Goal: Task Accomplishment & Management: Complete application form

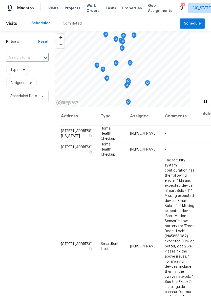
click at [129, 9] on span "Properties" at bounding box center [132, 8] width 20 height 5
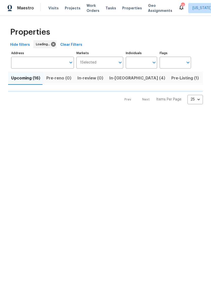
click at [48, 64] on input "Address" at bounding box center [38, 63] width 55 height 12
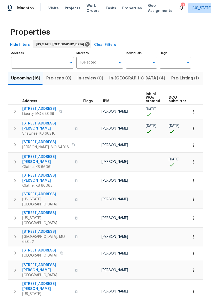
click at [28, 66] on input "Address" at bounding box center [38, 63] width 55 height 12
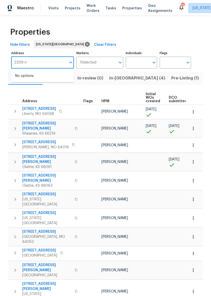
type input "2209"
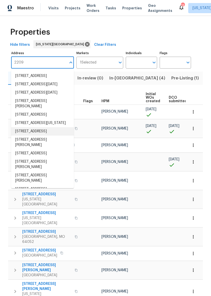
click at [39, 136] on li "[STREET_ADDRESS]" at bounding box center [42, 131] width 63 height 8
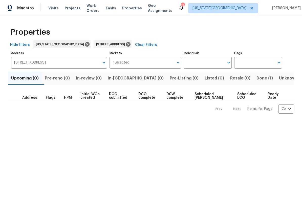
click at [211, 78] on span "Done (1)" at bounding box center [265, 78] width 16 height 7
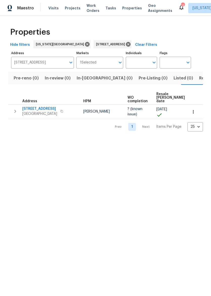
click at [32, 110] on span "[STREET_ADDRESS]" at bounding box center [39, 108] width 35 height 5
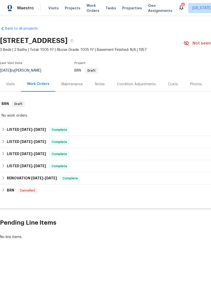
click at [97, 80] on div "Notes" at bounding box center [100, 84] width 22 height 15
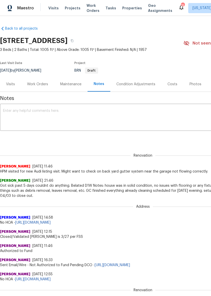
click at [39, 82] on div "Work Orders" at bounding box center [37, 84] width 21 height 5
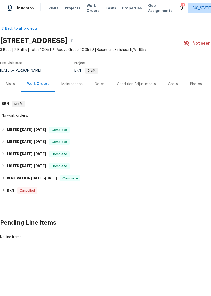
click at [8, 84] on div "Visits" at bounding box center [10, 84] width 9 height 5
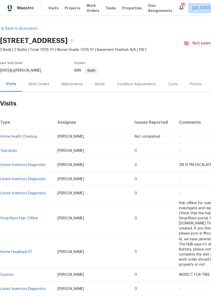
click at [23, 7] on span "Maestro" at bounding box center [25, 8] width 17 height 5
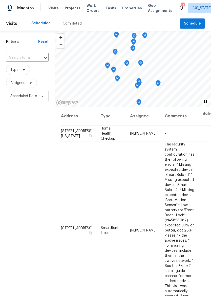
click at [127, 9] on span "Properties" at bounding box center [132, 8] width 20 height 5
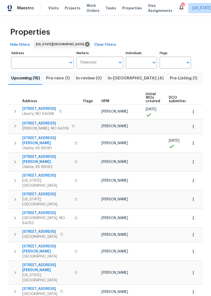
click at [58, 77] on span "Pre-reno (1)" at bounding box center [58, 78] width 24 height 7
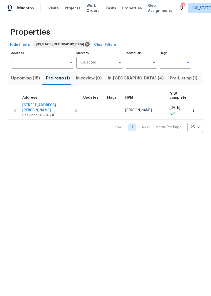
click at [36, 105] on span "[STREET_ADDRESS][PERSON_NAME]" at bounding box center [46, 108] width 49 height 10
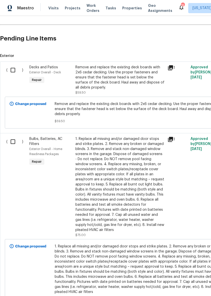
scroll to position [121, 0]
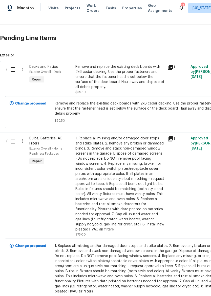
click at [15, 69] on input "checkbox" at bounding box center [15, 69] width 14 height 11
checkbox input "true"
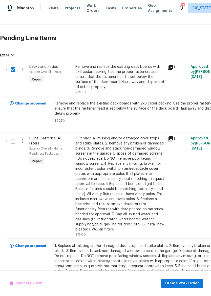
click at [11, 145] on input "checkbox" at bounding box center [15, 141] width 14 height 11
checkbox input "true"
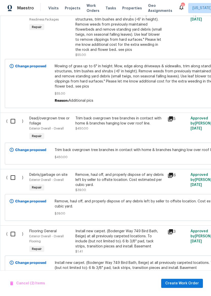
scroll to position [662, 0]
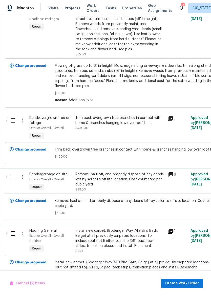
click at [14, 116] on input "checkbox" at bounding box center [15, 120] width 14 height 11
checkbox input "true"
click at [15, 176] on input "checkbox" at bounding box center [15, 177] width 14 height 11
checkbox input "true"
click at [12, 231] on input "checkbox" at bounding box center [15, 233] width 14 height 11
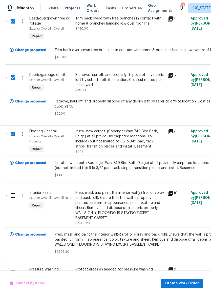
scroll to position [762, 0]
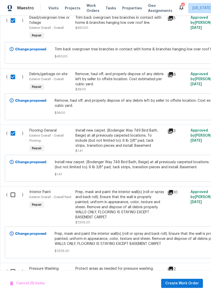
click at [12, 128] on input "checkbox" at bounding box center [15, 133] width 14 height 11
checkbox input "false"
click at [15, 193] on input "checkbox" at bounding box center [15, 195] width 14 height 11
checkbox input "true"
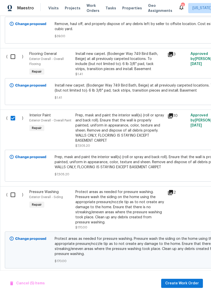
scroll to position [840, 0]
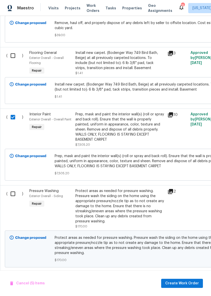
click at [13, 190] on input "checkbox" at bounding box center [15, 194] width 14 height 11
checkbox input "true"
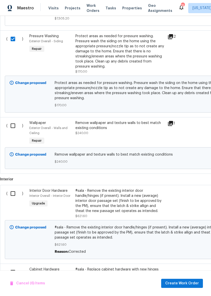
scroll to position [995, 0]
click at [14, 122] on input "checkbox" at bounding box center [15, 125] width 14 height 11
checkbox input "true"
click at [13, 191] on input "checkbox" at bounding box center [15, 193] width 14 height 11
checkbox input "true"
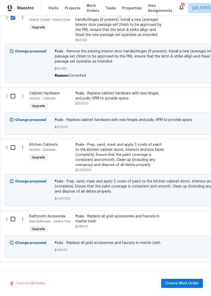
scroll to position [1171, 0]
click at [14, 91] on input "checkbox" at bounding box center [15, 96] width 14 height 11
checkbox input "true"
click at [15, 146] on input "checkbox" at bounding box center [15, 147] width 14 height 11
checkbox input "true"
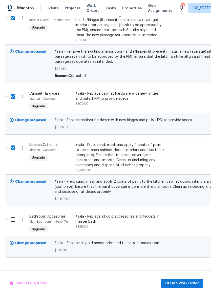
click at [16, 220] on input "checkbox" at bounding box center [15, 219] width 14 height 11
checkbox input "true"
click at [189, 282] on span "Create Work Order" at bounding box center [182, 283] width 34 height 6
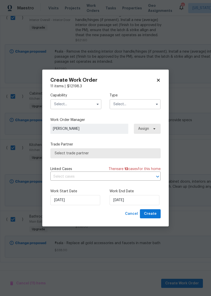
click at [77, 103] on input "text" at bounding box center [75, 104] width 51 height 10
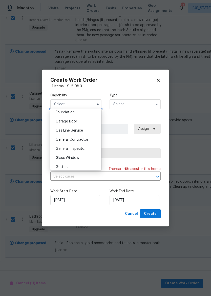
scroll to position [220, 0]
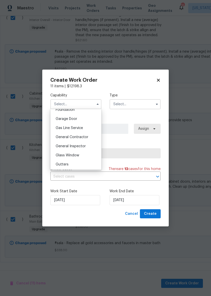
click at [90, 135] on div "General Contractor" at bounding box center [76, 137] width 49 height 9
type input "General Contractor"
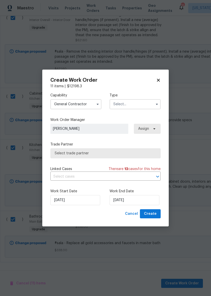
click at [141, 104] on input "text" at bounding box center [135, 104] width 51 height 10
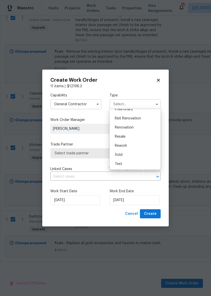
scroll to position [115, 0]
click at [141, 127] on div "Renovation" at bounding box center [135, 127] width 49 height 9
type input "Renovation"
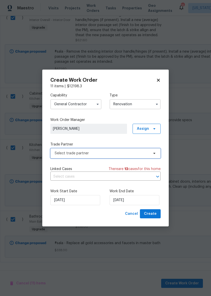
click at [117, 155] on span "Select trade partner" at bounding box center [102, 153] width 94 height 5
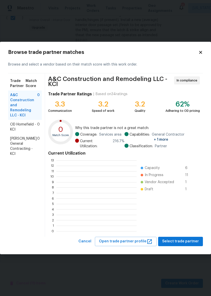
scroll to position [71, 80]
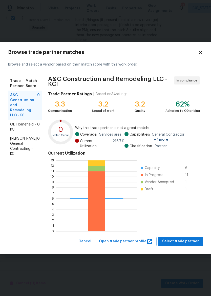
click at [25, 147] on span "Nicholson General Contracting - KCI" at bounding box center [23, 146] width 27 height 20
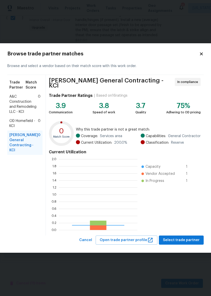
scroll to position [71, 78]
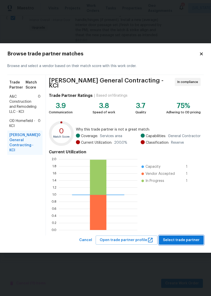
click at [186, 240] on span "Select trade partner" at bounding box center [181, 240] width 37 height 6
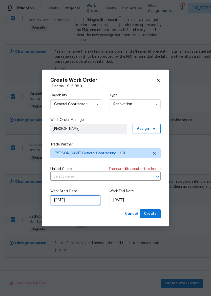
click at [85, 200] on input "8/20/2025" at bounding box center [75, 200] width 50 height 10
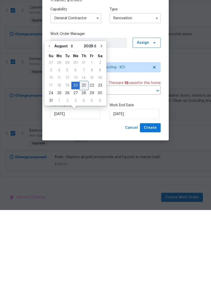
click at [82, 168] on div "21" at bounding box center [84, 171] width 8 height 7
type input "8/21/2025"
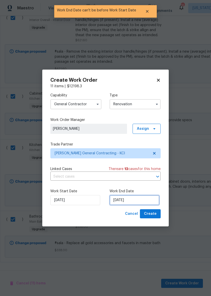
click at [133, 199] on input "8/21/2025" at bounding box center [135, 200] width 50 height 10
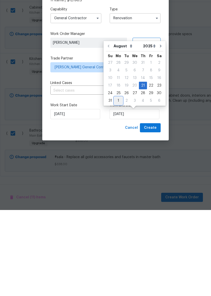
click at [119, 183] on div "1" at bounding box center [118, 186] width 8 height 7
type input "9/1/2025"
select select "8"
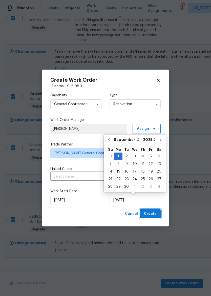
click at [155, 215] on span "Create" at bounding box center [150, 214] width 13 height 6
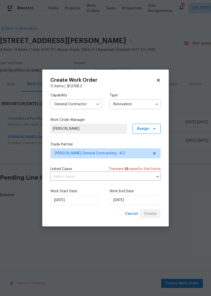
scroll to position [0, 0]
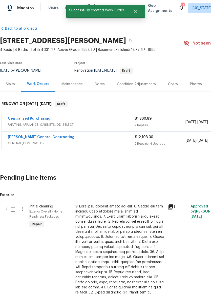
click at [12, 208] on input "checkbox" at bounding box center [15, 209] width 14 height 11
checkbox input "true"
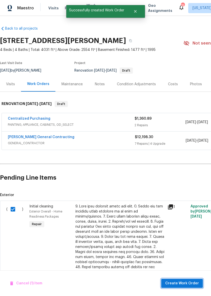
click at [192, 283] on span "Create Work Order" at bounding box center [182, 283] width 34 height 6
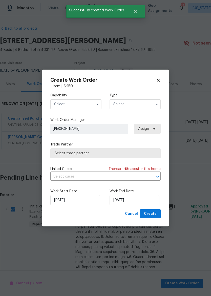
click at [84, 102] on input "text" at bounding box center [75, 104] width 51 height 10
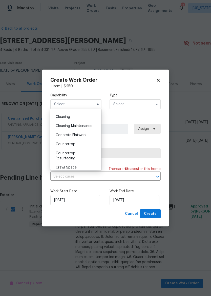
scroll to position [70, 0]
click at [92, 126] on span "Cleaning Maintenance" at bounding box center [74, 127] width 37 height 4
type input "Cleaning Maintenance"
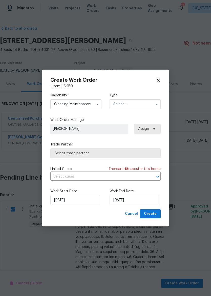
click at [140, 101] on input "text" at bounding box center [135, 104] width 51 height 10
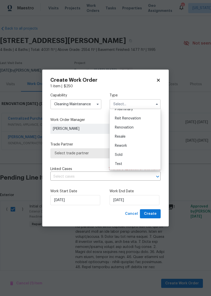
scroll to position [115, 0]
click at [140, 130] on div "Renovation" at bounding box center [135, 127] width 49 height 9
type input "Renovation"
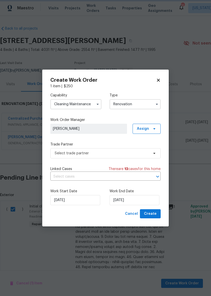
scroll to position [0, 0]
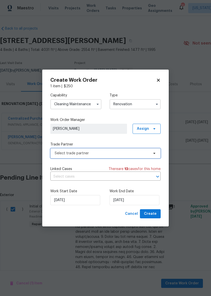
click at [138, 149] on span "Select trade partner" at bounding box center [105, 153] width 110 height 10
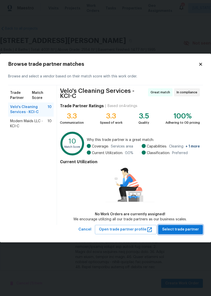
click at [194, 228] on span "Select trade partner" at bounding box center [180, 229] width 37 height 6
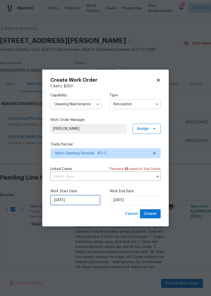
click at [87, 199] on input "8/20/2025" at bounding box center [75, 200] width 50 height 10
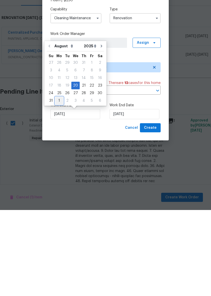
click at [60, 183] on div "1" at bounding box center [59, 186] width 8 height 7
type input "9/1/2025"
select select "8"
type input "9/1/2025"
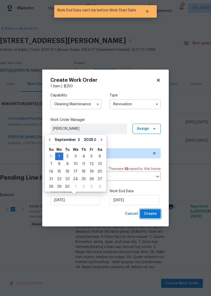
click at [155, 213] on span "Create" at bounding box center [150, 214] width 13 height 6
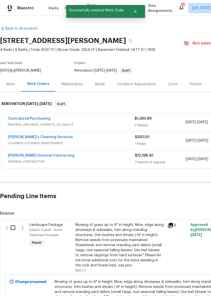
click at [16, 226] on input "checkbox" at bounding box center [15, 227] width 14 height 11
checkbox input "true"
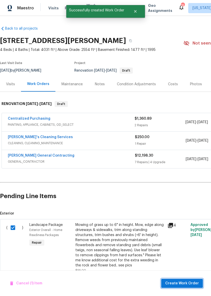
click at [183, 281] on span "Create Work Order" at bounding box center [182, 283] width 34 height 6
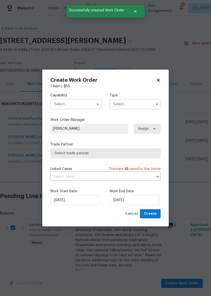
click at [78, 100] on input "text" at bounding box center [75, 104] width 51 height 10
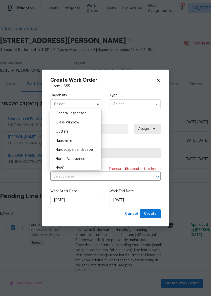
scroll to position [254, 0]
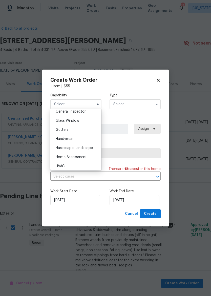
click at [89, 150] on div "Hardscape Landscape" at bounding box center [76, 147] width 49 height 9
type input "Hardscape Landscape"
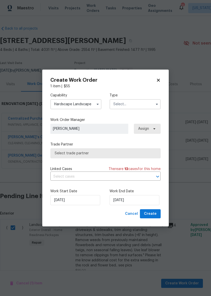
click at [141, 102] on input "text" at bounding box center [135, 104] width 51 height 10
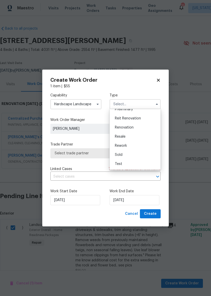
scroll to position [115, 0]
click at [140, 129] on div "Renovation" at bounding box center [135, 127] width 49 height 9
type input "Renovation"
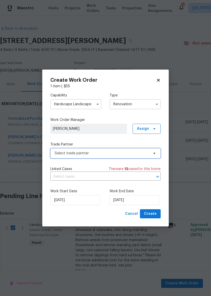
click at [136, 150] on span "Select trade partner" at bounding box center [105, 153] width 110 height 10
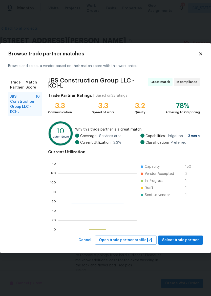
scroll to position [71, 78]
click at [185, 244] on button "Select trade partner" at bounding box center [180, 240] width 45 height 9
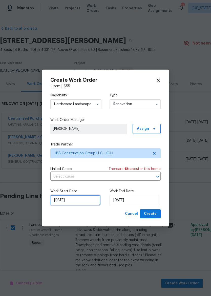
click at [88, 199] on input "8/20/2025" at bounding box center [75, 200] width 50 height 10
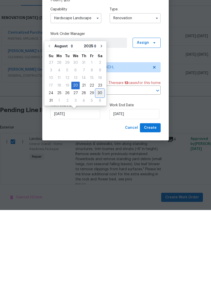
click at [99, 176] on div "30" at bounding box center [100, 179] width 8 height 7
type input "8/30/2025"
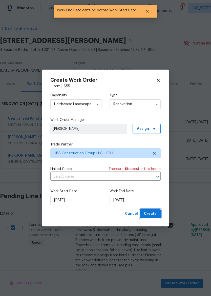
click at [152, 213] on span "Create" at bounding box center [150, 214] width 13 height 6
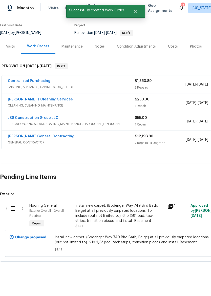
scroll to position [38, 0]
click at [15, 207] on input "checkbox" at bounding box center [15, 208] width 14 height 11
checkbox input "true"
click at [187, 290] on div "Cancel (1) Item Create Work Order" at bounding box center [105, 283] width 211 height 26
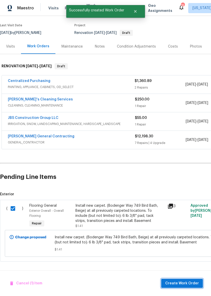
click at [179, 282] on span "Create Work Order" at bounding box center [182, 283] width 34 height 6
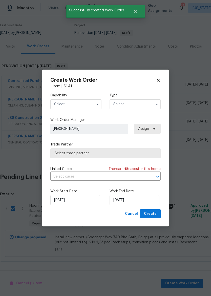
click at [76, 101] on input "text" at bounding box center [75, 104] width 51 height 10
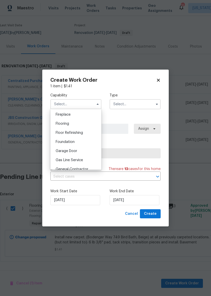
scroll to position [184, 0]
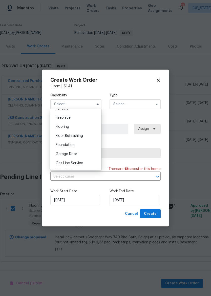
click at [87, 135] on div "Floor Refinishing" at bounding box center [76, 135] width 49 height 9
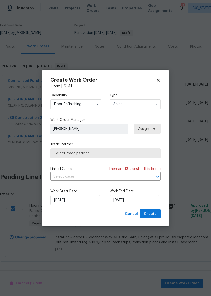
click at [83, 102] on input "Floor Refinishing" at bounding box center [75, 104] width 51 height 10
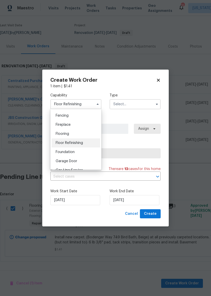
scroll to position [185, 0]
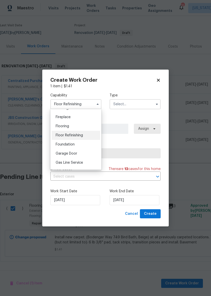
click at [89, 126] on div "Flooring" at bounding box center [76, 126] width 49 height 9
type input "Flooring"
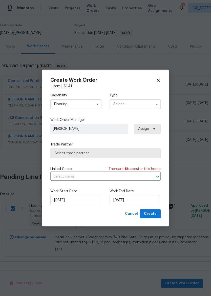
click at [142, 101] on input "text" at bounding box center [135, 104] width 51 height 10
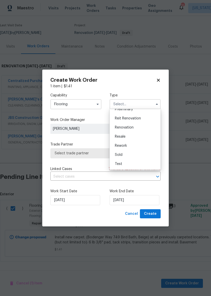
scroll to position [115, 0]
click at [138, 127] on div "Renovation" at bounding box center [135, 127] width 49 height 9
type input "Renovation"
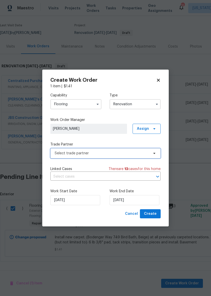
click at [125, 153] on span "Select trade partner" at bounding box center [102, 153] width 94 height 5
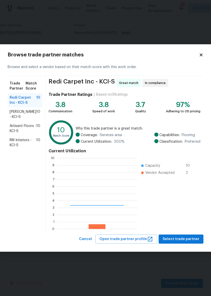
scroll to position [71, 80]
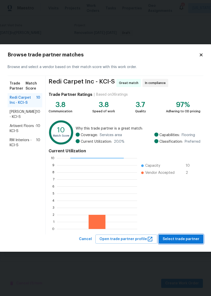
click at [193, 238] on span "Select trade partner" at bounding box center [181, 239] width 37 height 6
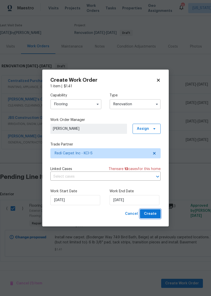
click at [154, 214] on span "Create" at bounding box center [150, 214] width 13 height 6
